Goal: Check status: Check status

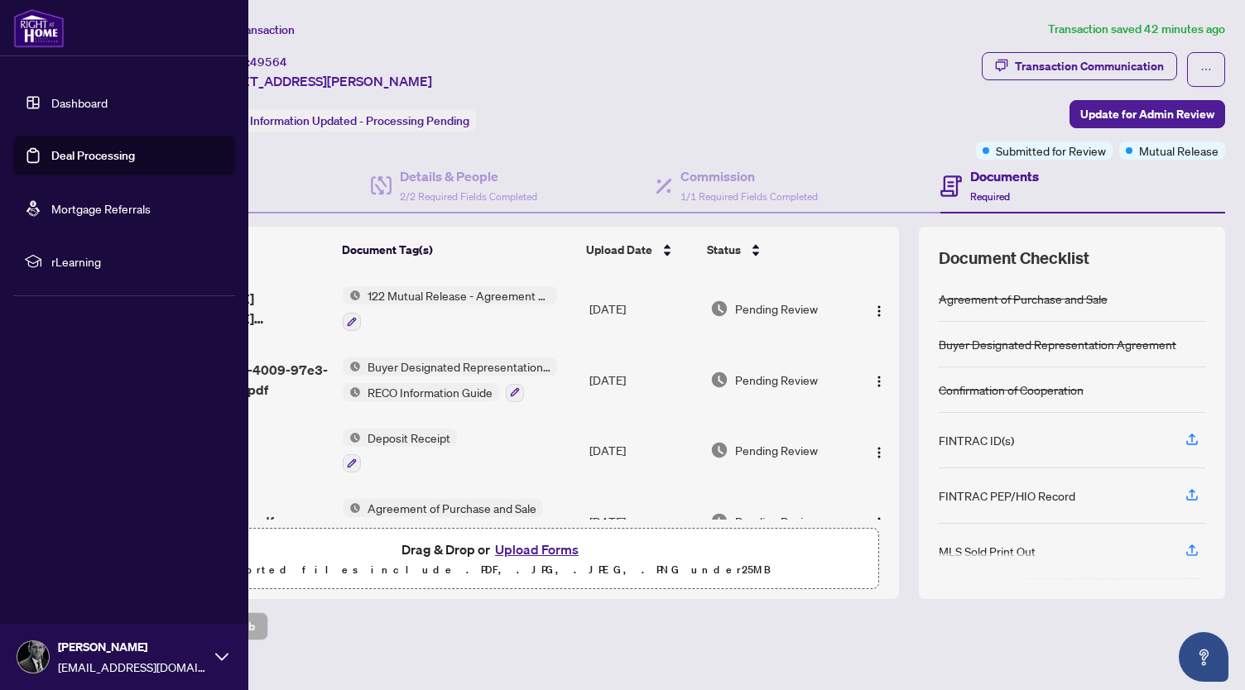
click at [91, 163] on link "Deal Processing" at bounding box center [93, 155] width 84 height 15
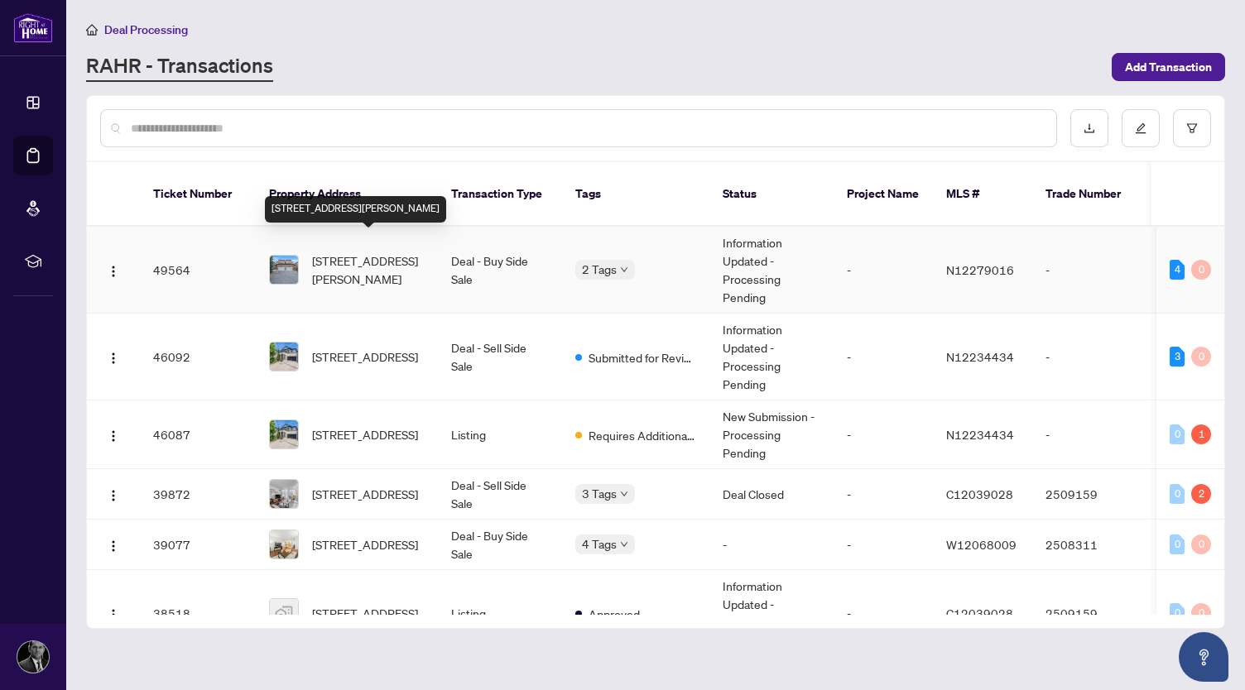
click at [373, 252] on span "[STREET_ADDRESS][PERSON_NAME]" at bounding box center [368, 270] width 113 height 36
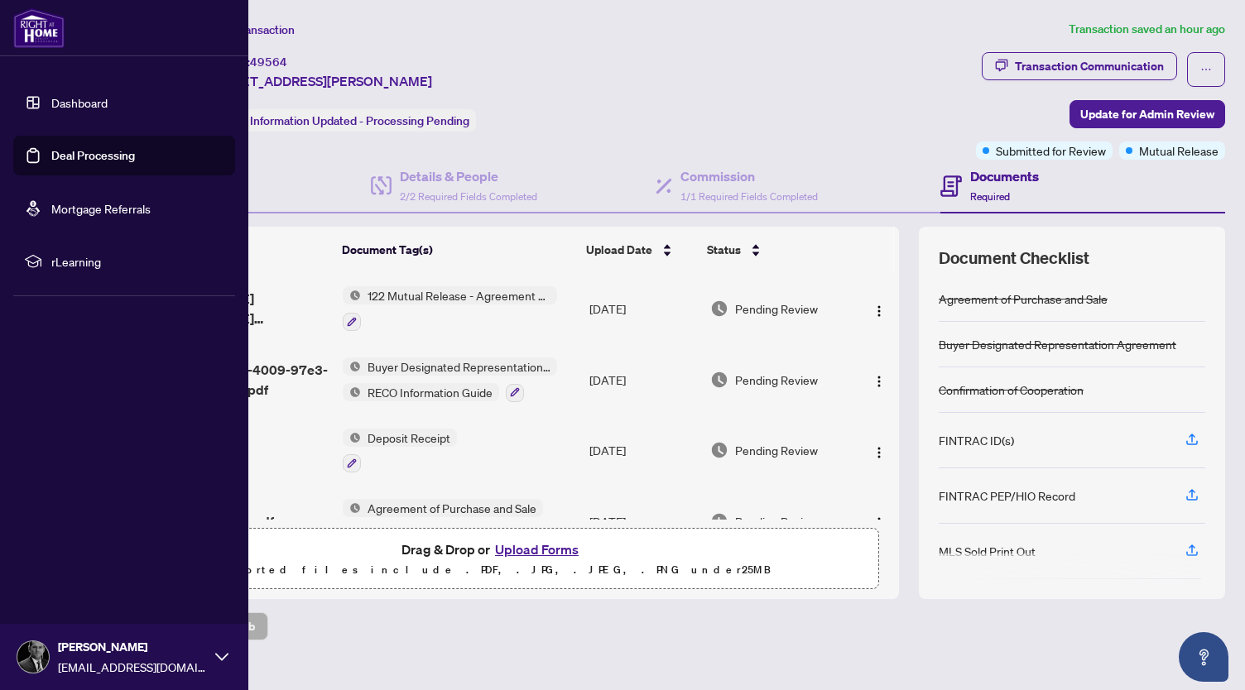
click at [84, 155] on link "Deal Processing" at bounding box center [93, 155] width 84 height 15
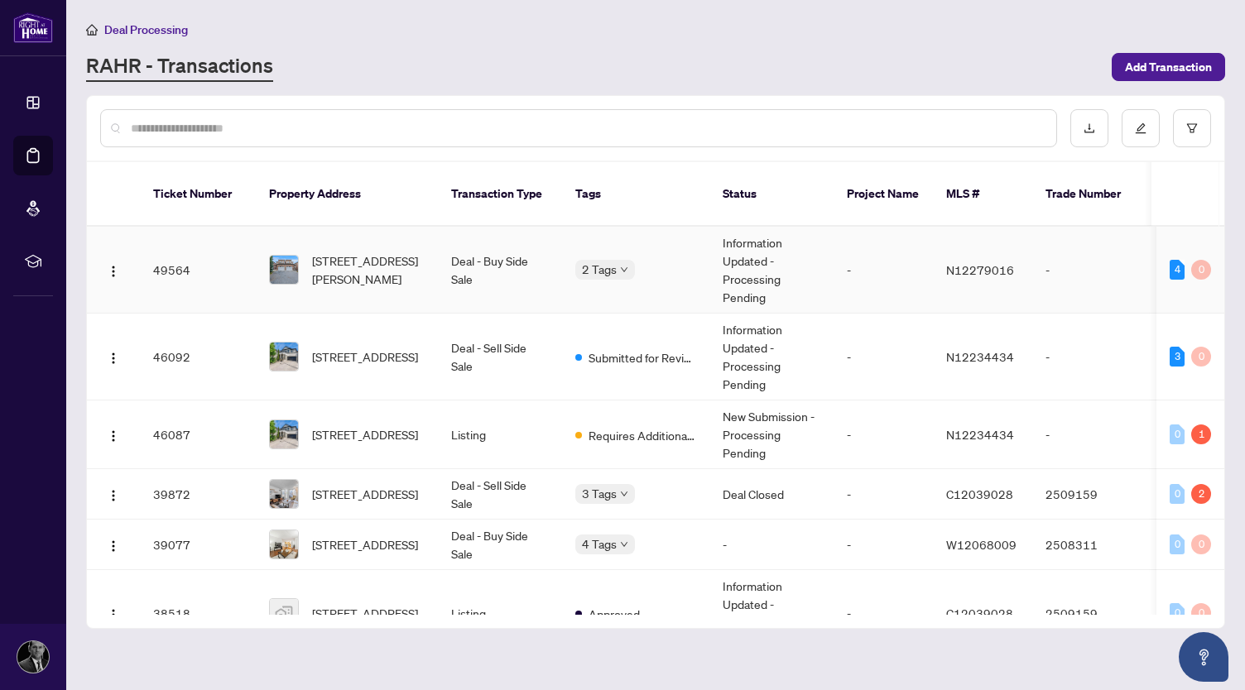
click at [730, 267] on td "Information Updated - Processing Pending" at bounding box center [771, 270] width 124 height 87
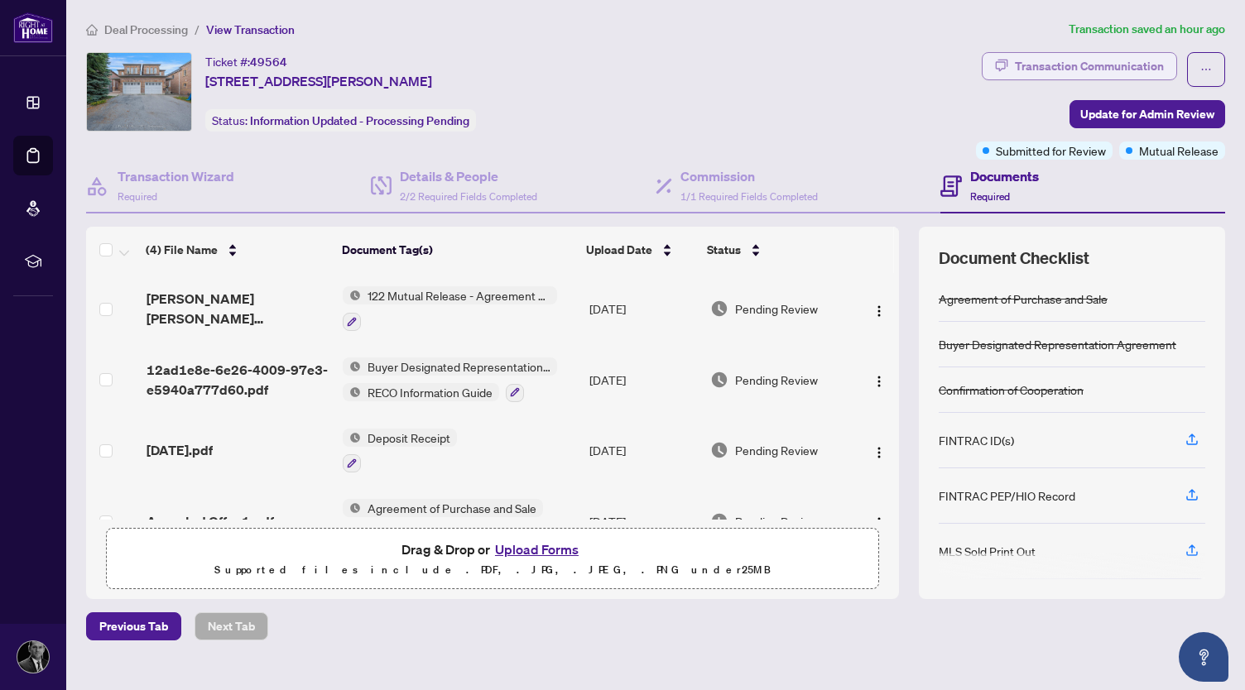
click at [1091, 60] on div "Transaction Communication" at bounding box center [1089, 66] width 149 height 26
